Goal: Check status: Check status

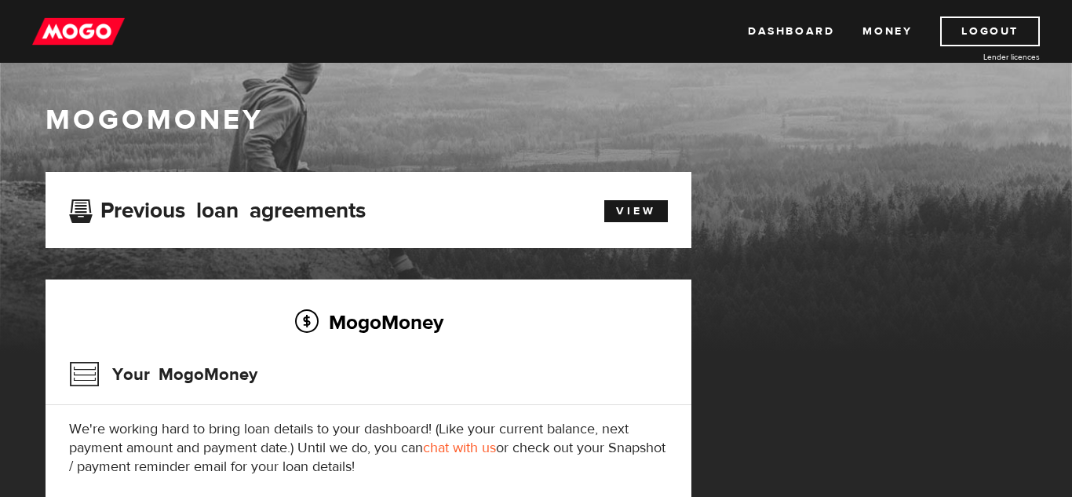
scroll to position [68, 0]
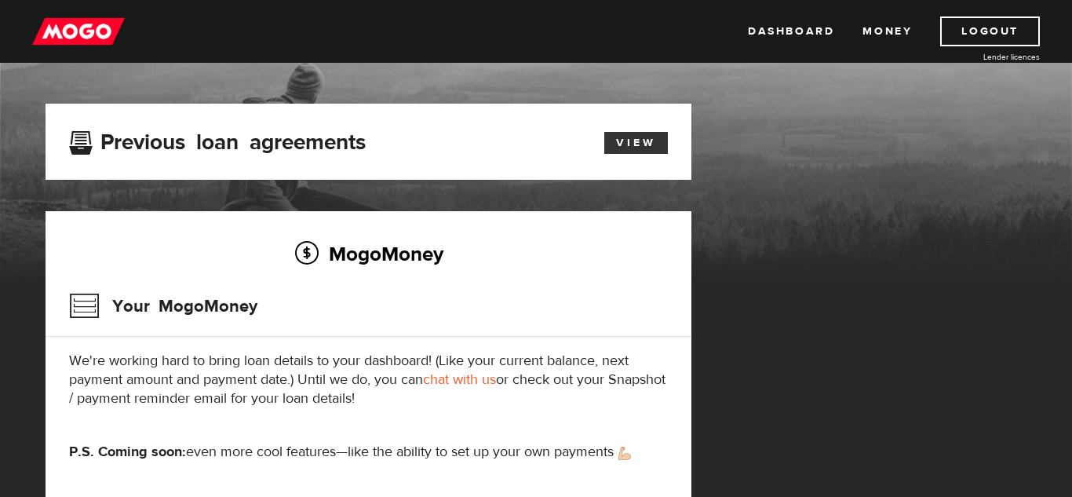
click at [624, 154] on link "View" at bounding box center [636, 143] width 64 height 22
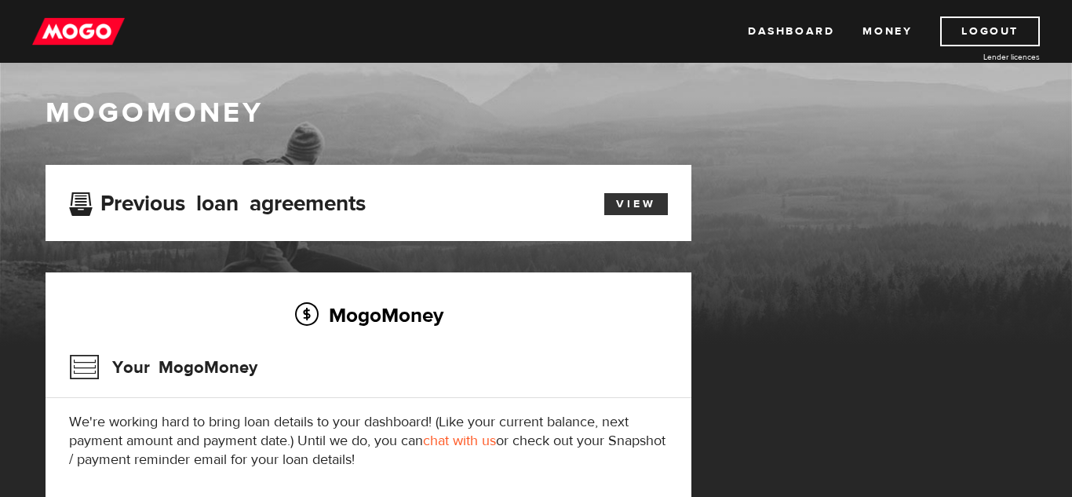
scroll to position [0, 0]
